Goal: Task Accomplishment & Management: Use online tool/utility

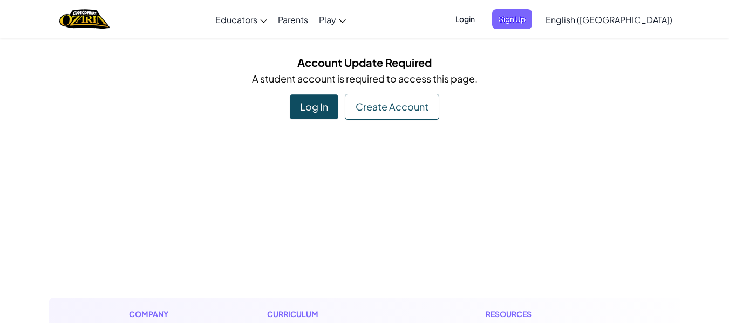
click at [327, 103] on div "Log In" at bounding box center [314, 106] width 49 height 25
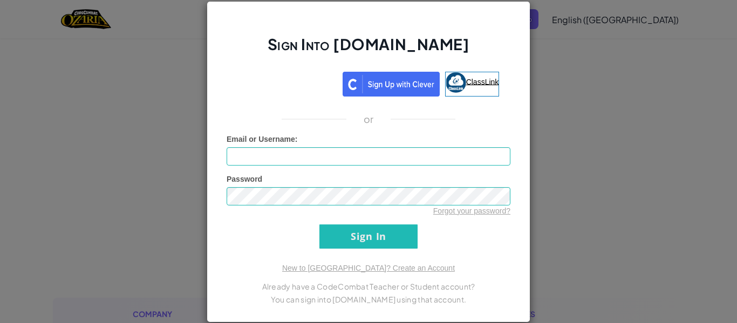
click at [479, 78] on span "ClassLink" at bounding box center [482, 81] width 33 height 9
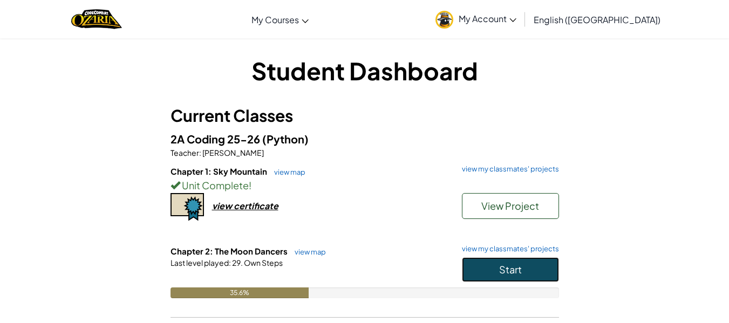
click at [533, 273] on button "Start" at bounding box center [510, 269] width 97 height 25
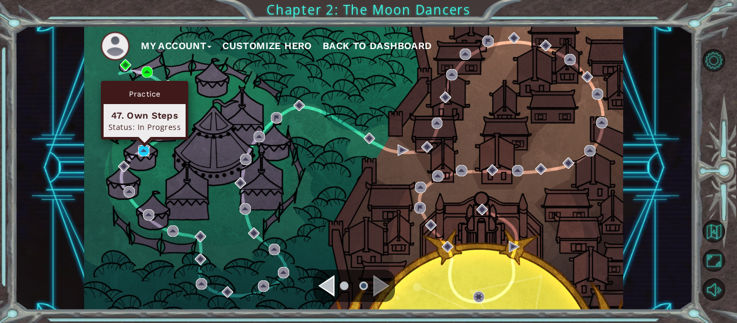
click at [144, 148] on img at bounding box center [143, 150] width 11 height 11
